Goal: Navigation & Orientation: Find specific page/section

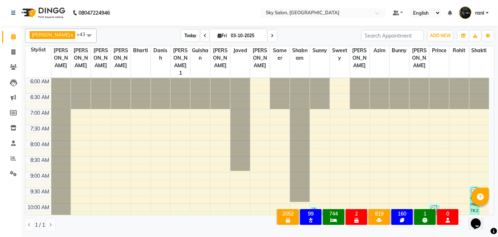
click at [182, 32] on span "Today" at bounding box center [191, 35] width 18 height 11
